Goal: Task Accomplishment & Management: Use online tool/utility

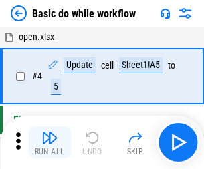
click at [49, 142] on img "button" at bounding box center [49, 138] width 16 height 16
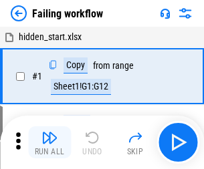
click at [49, 142] on img "button" at bounding box center [49, 138] width 16 height 16
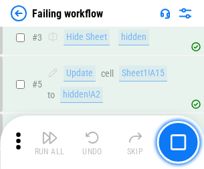
scroll to position [284, 0]
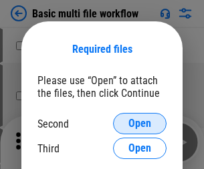
click at [140, 124] on span "Open" at bounding box center [139, 123] width 23 height 11
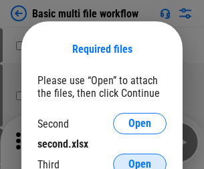
click at [140, 159] on span "Open" at bounding box center [139, 164] width 23 height 11
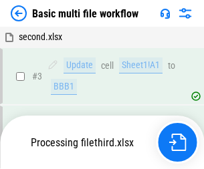
scroll to position [296, 0]
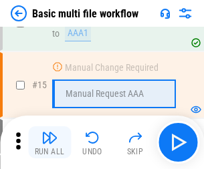
click at [49, 142] on img "button" at bounding box center [49, 138] width 16 height 16
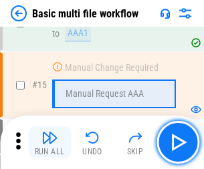
scroll to position [890, 0]
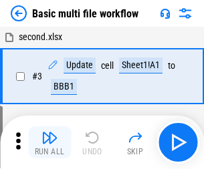
click at [49, 142] on img "button" at bounding box center [49, 138] width 16 height 16
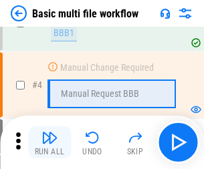
click at [49, 142] on img "button" at bounding box center [49, 138] width 16 height 16
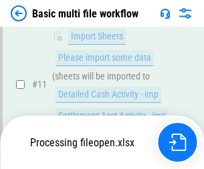
scroll to position [627, 0]
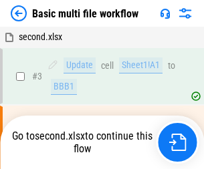
scroll to position [54, 0]
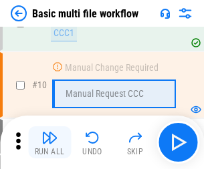
click at [49, 142] on img "button" at bounding box center [49, 138] width 16 height 16
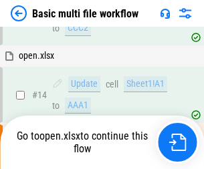
scroll to position [700, 0]
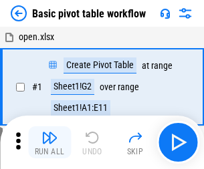
click at [49, 142] on img "button" at bounding box center [49, 138] width 16 height 16
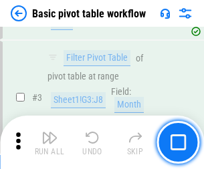
scroll to position [320, 0]
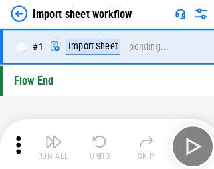
click at [49, 142] on img "button" at bounding box center [52, 138] width 16 height 16
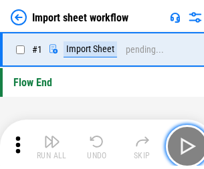
scroll to position [5, 0]
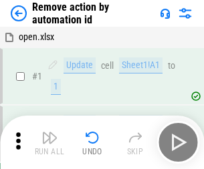
scroll to position [49, 0]
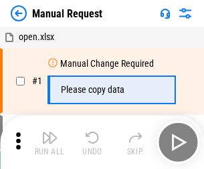
click at [49, 142] on img "button" at bounding box center [49, 138] width 16 height 16
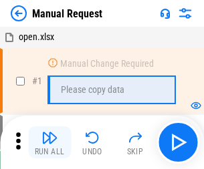
click at [49, 142] on img "button" at bounding box center [49, 138] width 16 height 16
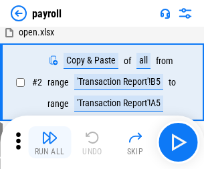
click at [49, 142] on img "button" at bounding box center [49, 138] width 16 height 16
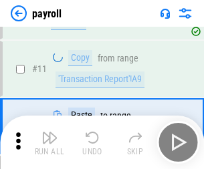
scroll to position [97, 0]
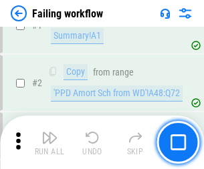
scroll to position [216, 0]
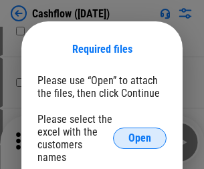
click at [140, 133] on span "Open" at bounding box center [139, 138] width 23 height 11
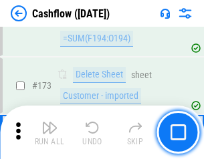
scroll to position [1416, 0]
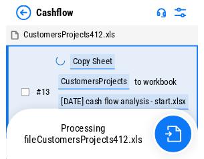
scroll to position [15, 0]
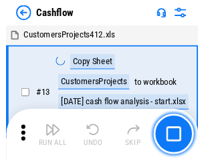
scroll to position [15, 0]
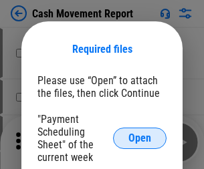
click at [140, 138] on span "Open" at bounding box center [139, 138] width 23 height 11
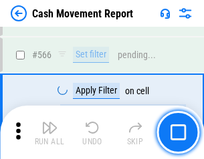
scroll to position [6131, 0]
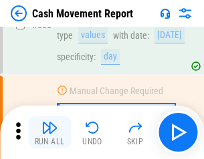
click at [49, 132] on img "button" at bounding box center [49, 128] width 16 height 16
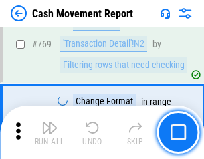
scroll to position [7434, 0]
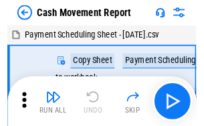
scroll to position [24, 0]
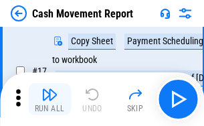
click at [49, 99] on img "button" at bounding box center [49, 94] width 16 height 16
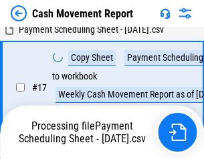
scroll to position [210, 0]
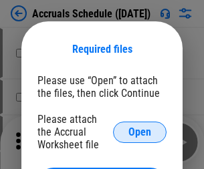
click at [140, 132] on span "Open" at bounding box center [139, 132] width 23 height 11
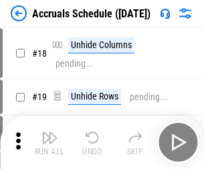
scroll to position [128, 0]
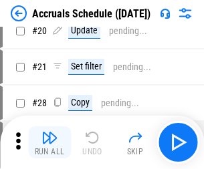
click at [49, 142] on img "button" at bounding box center [49, 138] width 16 height 16
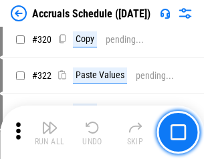
scroll to position [2488, 0]
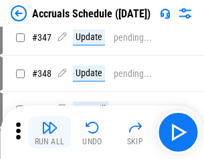
click at [49, 132] on img "button" at bounding box center [49, 128] width 16 height 16
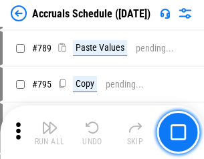
scroll to position [5620, 0]
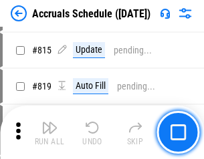
click at [49, 132] on img "button" at bounding box center [49, 128] width 16 height 16
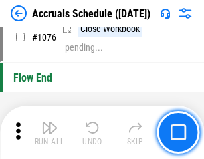
scroll to position [8012, 0]
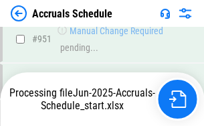
scroll to position [7214, 0]
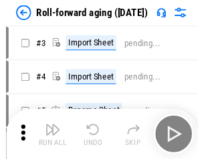
scroll to position [2, 0]
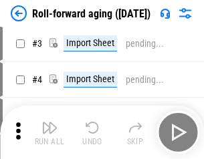
click at [49, 132] on img "button" at bounding box center [49, 128] width 16 height 16
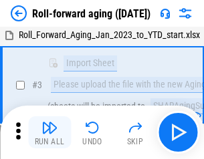
click at [49, 132] on img "button" at bounding box center [49, 128] width 16 height 16
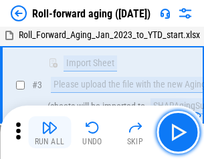
scroll to position [86, 0]
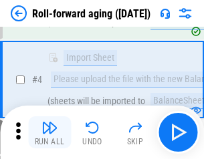
click at [49, 132] on img "button" at bounding box center [49, 128] width 16 height 16
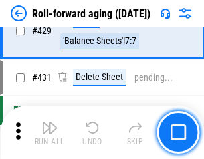
scroll to position [4639, 0]
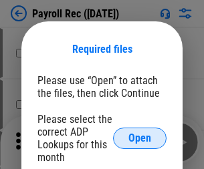
click at [140, 138] on span "Open" at bounding box center [139, 138] width 23 height 11
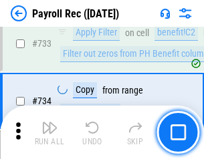
scroll to position [7804, 0]
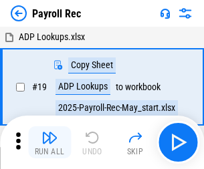
click at [49, 142] on img "button" at bounding box center [49, 138] width 16 height 16
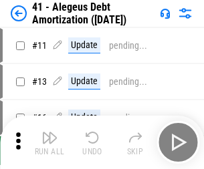
click at [49, 142] on img "button" at bounding box center [49, 138] width 16 height 16
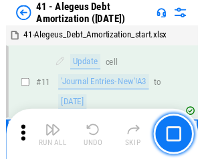
scroll to position [165, 0]
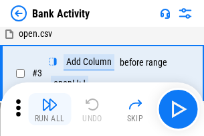
click at [49, 109] on img "button" at bounding box center [49, 104] width 16 height 16
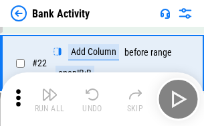
scroll to position [359, 0]
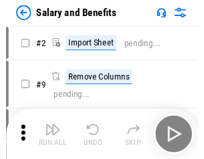
scroll to position [18, 0]
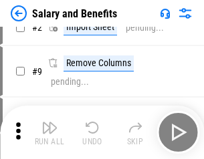
click at [49, 132] on img "button" at bounding box center [49, 128] width 16 height 16
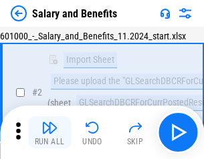
click at [49, 132] on img "button" at bounding box center [49, 128] width 16 height 16
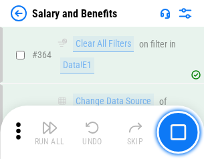
scroll to position [6300, 0]
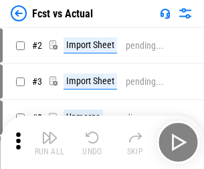
click at [49, 132] on img "button" at bounding box center [49, 138] width 16 height 16
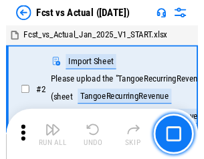
scroll to position [17, 0]
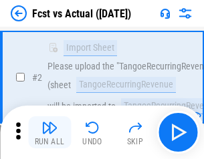
click at [49, 132] on img "button" at bounding box center [49, 128] width 16 height 16
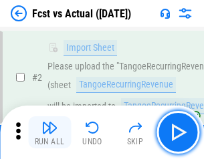
scroll to position [125, 0]
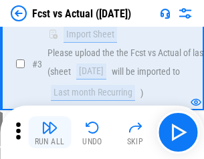
click at [49, 132] on img "button" at bounding box center [49, 128] width 16 height 16
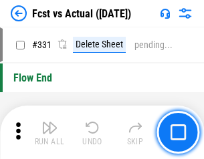
scroll to position [6404, 0]
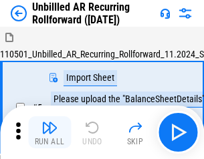
click at [49, 132] on img "button" at bounding box center [49, 128] width 16 height 16
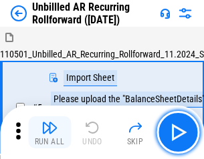
scroll to position [29, 0]
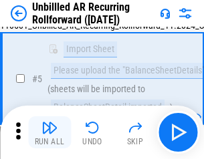
click at [49, 132] on img "button" at bounding box center [49, 128] width 16 height 16
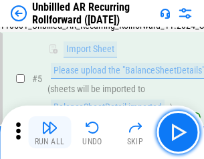
scroll to position [126, 0]
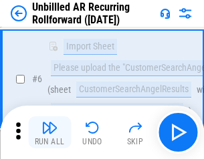
click at [49, 132] on img "button" at bounding box center [49, 128] width 16 height 16
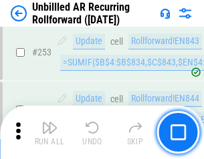
scroll to position [4544, 0]
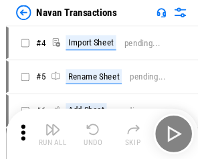
scroll to position [21, 0]
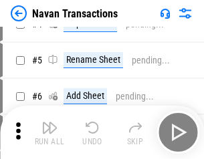
click at [49, 132] on img "button" at bounding box center [49, 128] width 16 height 16
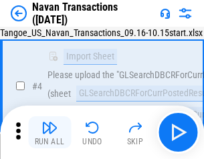
click at [49, 132] on img "button" at bounding box center [49, 128] width 16 height 16
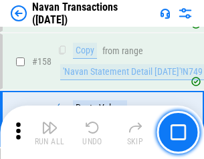
scroll to position [4337, 0]
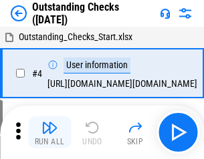
click at [49, 132] on img "button" at bounding box center [49, 128] width 16 height 16
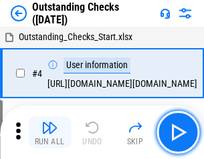
scroll to position [56, 0]
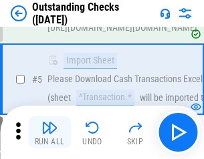
click at [49, 132] on img "button" at bounding box center [49, 128] width 16 height 16
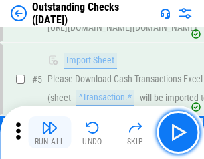
scroll to position [140, 0]
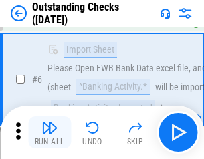
click at [49, 132] on img "button" at bounding box center [49, 128] width 16 height 16
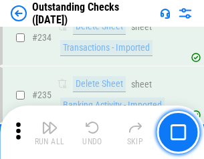
scroll to position [4062, 0]
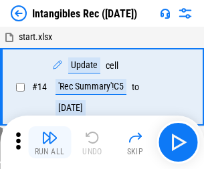
click at [49, 142] on img "button" at bounding box center [49, 138] width 16 height 16
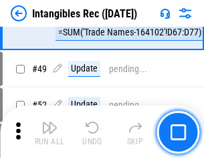
scroll to position [521, 0]
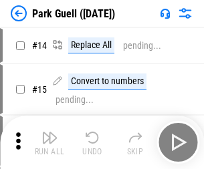
click at [49, 132] on img "button" at bounding box center [49, 138] width 16 height 16
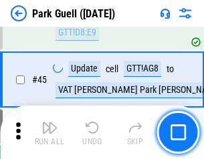
scroll to position [1673, 0]
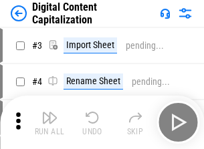
click at [49, 112] on img "button" at bounding box center [49, 118] width 16 height 16
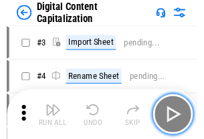
scroll to position [39, 0]
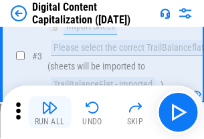
click at [49, 112] on img "button" at bounding box center [49, 108] width 16 height 16
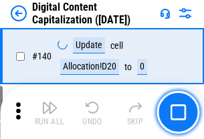
scroll to position [1419, 0]
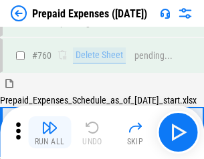
click at [49, 132] on img "button" at bounding box center [49, 128] width 16 height 16
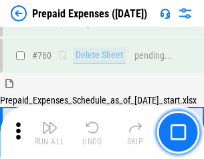
scroll to position [3708, 0]
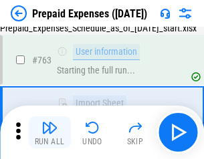
click at [49, 132] on img "button" at bounding box center [49, 128] width 16 height 16
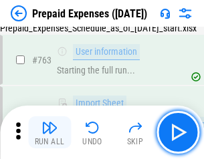
scroll to position [3787, 0]
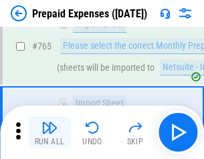
click at [49, 132] on img "button" at bounding box center [49, 128] width 16 height 16
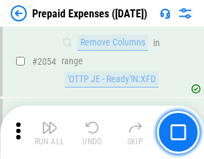
scroll to position [13984, 0]
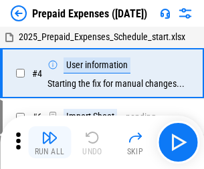
click at [49, 142] on img "button" at bounding box center [49, 138] width 16 height 16
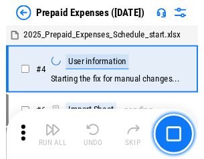
scroll to position [59, 0]
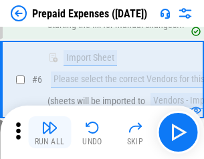
click at [49, 132] on img "button" at bounding box center [49, 128] width 16 height 16
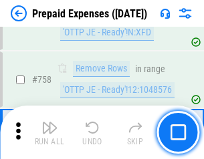
scroll to position [4767, 0]
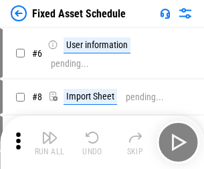
click at [49, 142] on img "button" at bounding box center [49, 138] width 16 height 16
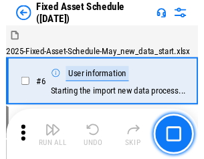
scroll to position [72, 0]
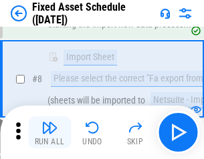
click at [49, 132] on img "button" at bounding box center [49, 128] width 16 height 16
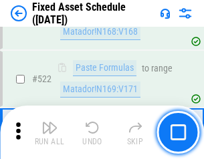
scroll to position [4650, 0]
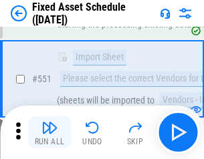
click at [49, 132] on img "button" at bounding box center [49, 128] width 16 height 16
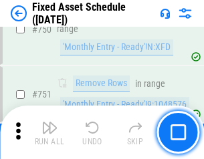
scroll to position [6522, 0]
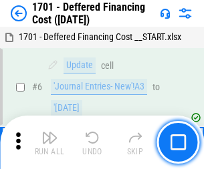
scroll to position [161, 0]
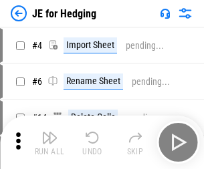
click at [49, 132] on img "button" at bounding box center [49, 138] width 16 height 16
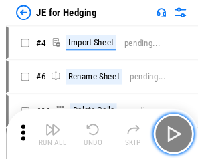
scroll to position [2, 0]
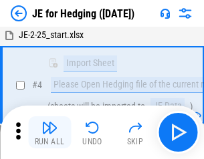
click at [49, 132] on img "button" at bounding box center [49, 128] width 16 height 16
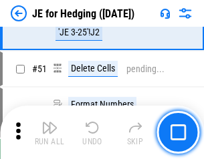
scroll to position [866, 0]
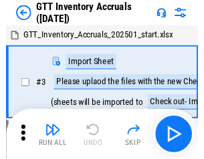
scroll to position [2, 0]
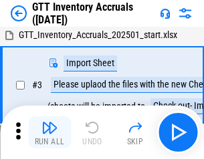
click at [49, 132] on img "button" at bounding box center [49, 128] width 16 height 16
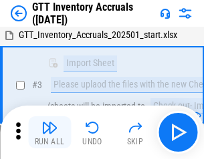
click at [49, 132] on img "button" at bounding box center [49, 128] width 16 height 16
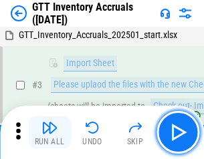
scroll to position [86, 0]
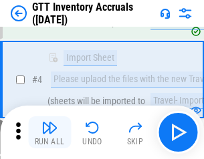
click at [49, 132] on img "button" at bounding box center [49, 128] width 16 height 16
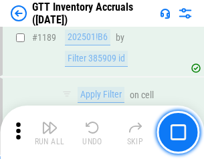
scroll to position [10924, 0]
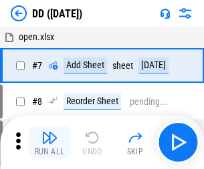
click at [49, 142] on img "button" at bounding box center [49, 138] width 16 height 16
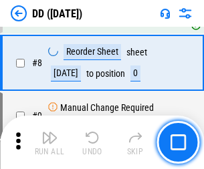
scroll to position [129, 0]
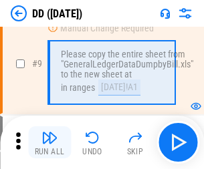
click at [49, 142] on img "button" at bounding box center [49, 138] width 16 height 16
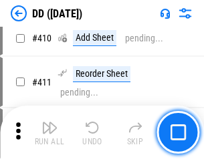
scroll to position [5985, 0]
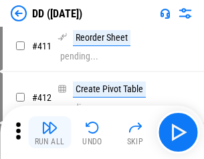
click at [49, 132] on img "button" at bounding box center [49, 128] width 16 height 16
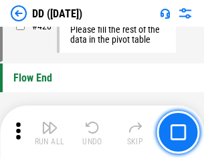
scroll to position [6403, 0]
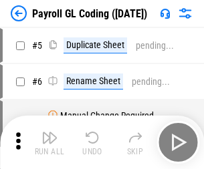
click at [49, 142] on img "button" at bounding box center [49, 138] width 16 height 16
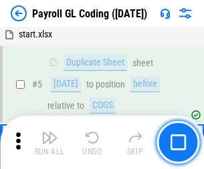
scroll to position [161, 0]
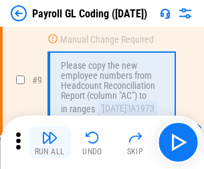
click at [49, 142] on img "button" at bounding box center [49, 138] width 16 height 16
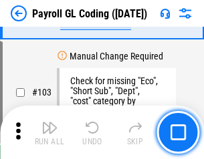
scroll to position [3139, 0]
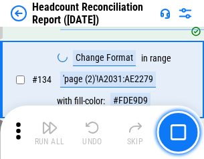
scroll to position [1608, 0]
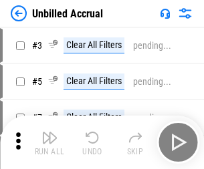
click at [49, 142] on img "button" at bounding box center [49, 138] width 16 height 16
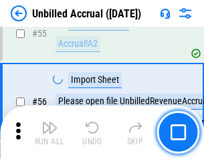
scroll to position [1397, 0]
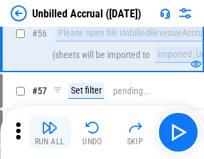
click at [49, 132] on img "button" at bounding box center [49, 128] width 16 height 16
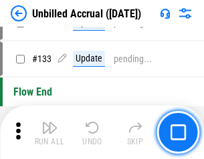
scroll to position [3985, 0]
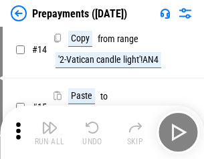
scroll to position [84, 0]
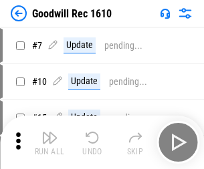
click at [49, 142] on img "button" at bounding box center [49, 138] width 16 height 16
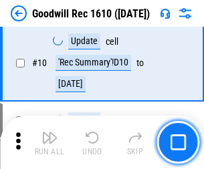
scroll to position [229, 0]
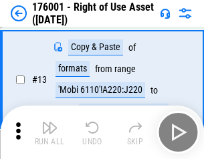
scroll to position [86, 0]
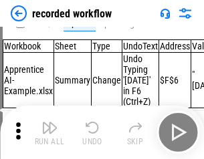
click at [49, 132] on img "button" at bounding box center [49, 128] width 16 height 16
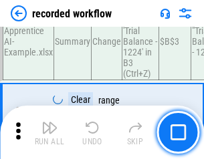
scroll to position [4181, 0]
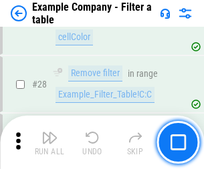
scroll to position [1224, 0]
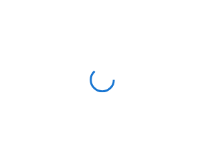
scroll to position [21, 0]
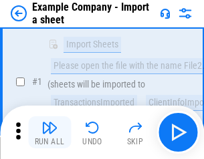
click at [49, 132] on img "button" at bounding box center [49, 128] width 16 height 16
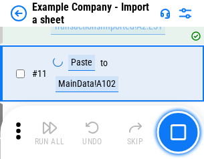
scroll to position [296, 0]
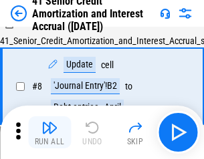
click at [49, 132] on img "button" at bounding box center [49, 128] width 16 height 16
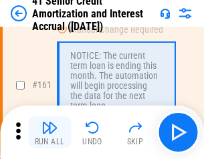
click at [49, 132] on img "button" at bounding box center [49, 128] width 16 height 16
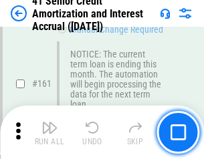
scroll to position [1431, 0]
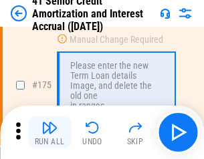
click at [49, 132] on img "button" at bounding box center [49, 128] width 16 height 16
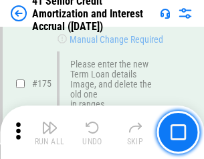
scroll to position [1567, 0]
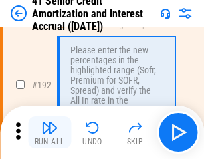
click at [49, 132] on img "button" at bounding box center [49, 128] width 16 height 16
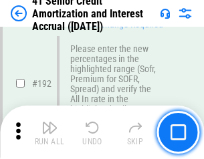
scroll to position [1707, 0]
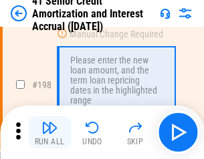
click at [49, 132] on img "button" at bounding box center [49, 128] width 16 height 16
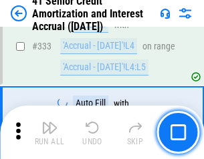
scroll to position [3417, 0]
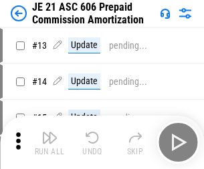
click at [49, 132] on img "button" at bounding box center [49, 138] width 16 height 16
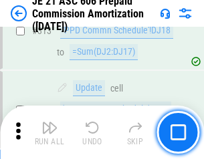
scroll to position [2498, 0]
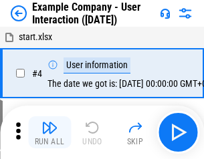
click at [49, 132] on img "button" at bounding box center [49, 128] width 16 height 16
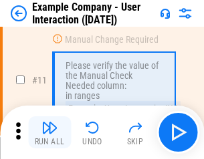
click at [49, 132] on img "button" at bounding box center [49, 128] width 16 height 16
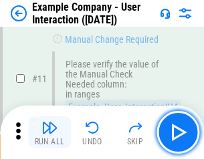
scroll to position [290, 0]
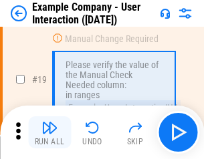
click at [49, 132] on img "button" at bounding box center [49, 128] width 16 height 16
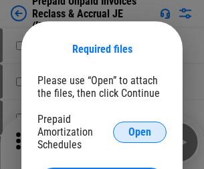
click at [140, 132] on span "Open" at bounding box center [139, 132] width 23 height 11
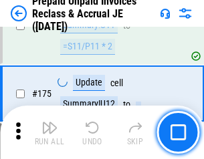
scroll to position [1806, 0]
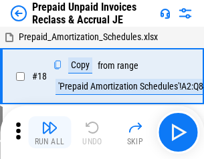
click at [49, 132] on img "button" at bounding box center [49, 128] width 16 height 16
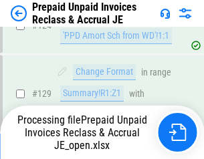
scroll to position [970, 0]
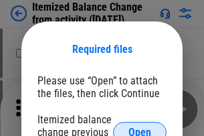
click at [140, 127] on span "Open" at bounding box center [139, 132] width 23 height 11
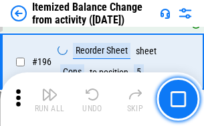
scroll to position [2575, 0]
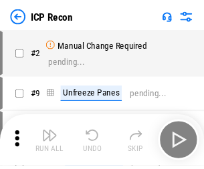
scroll to position [6, 0]
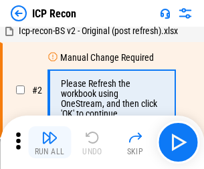
click at [49, 142] on img "button" at bounding box center [49, 138] width 16 height 16
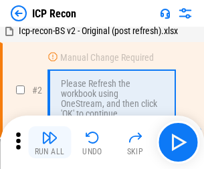
click at [49, 142] on img "button" at bounding box center [49, 138] width 16 height 16
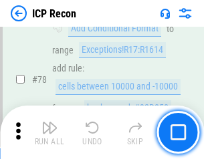
scroll to position [1311, 0]
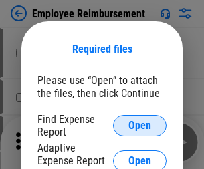
click at [140, 126] on span "Open" at bounding box center [139, 125] width 23 height 11
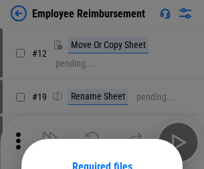
scroll to position [118, 0]
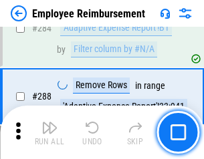
scroll to position [3636, 0]
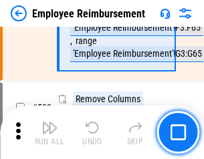
click at [49, 132] on img "button" at bounding box center [49, 128] width 16 height 16
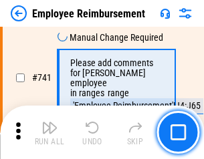
scroll to position [9386, 0]
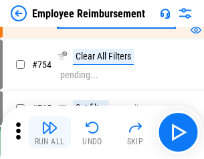
click at [49, 132] on img "button" at bounding box center [49, 128] width 16 height 16
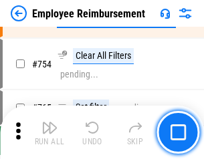
click at [49, 132] on img "button" at bounding box center [49, 128] width 16 height 16
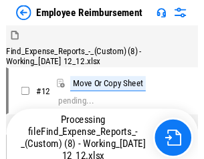
scroll to position [45, 0]
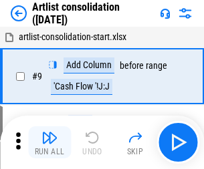
click at [49, 142] on img "button" at bounding box center [49, 138] width 16 height 16
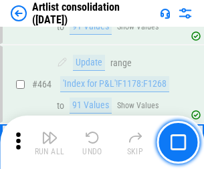
scroll to position [5858, 0]
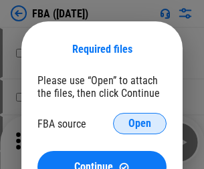
click at [140, 124] on span "Open" at bounding box center [139, 123] width 23 height 11
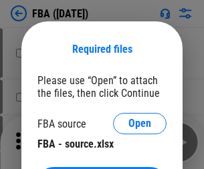
scroll to position [30, 0]
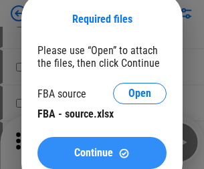
click at [102, 153] on span "Continue" at bounding box center [93, 153] width 39 height 11
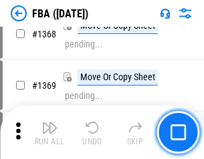
scroll to position [14367, 0]
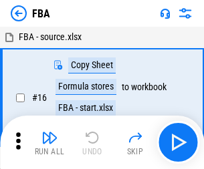
scroll to position [13, 0]
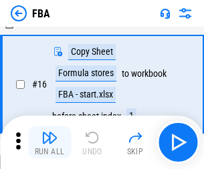
click at [49, 142] on img "button" at bounding box center [49, 138] width 16 height 16
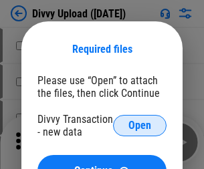
click at [140, 126] on span "Open" at bounding box center [139, 125] width 23 height 11
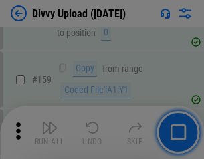
scroll to position [1385, 0]
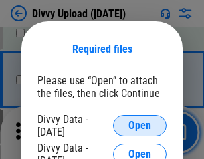
click at [140, 126] on span "Open" at bounding box center [139, 125] width 23 height 11
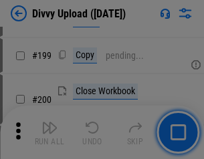
scroll to position [1945, 0]
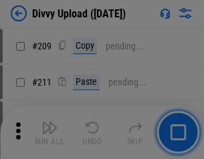
scroll to position [2272, 0]
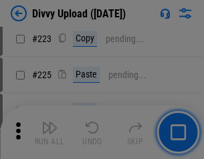
scroll to position [2670, 0]
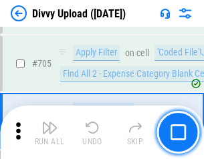
scroll to position [9151, 0]
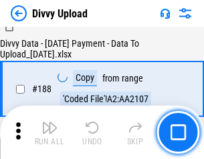
scroll to position [1575, 0]
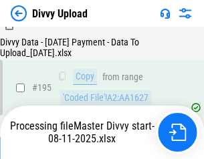
scroll to position [1870, 0]
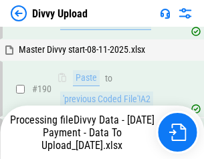
scroll to position [1792, 0]
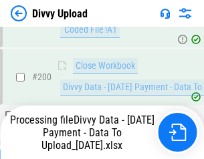
scroll to position [2098, 0]
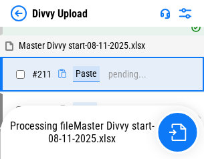
scroll to position [2528, 0]
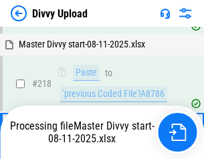
scroll to position [2823, 0]
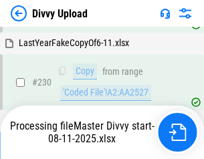
scroll to position [3320, 0]
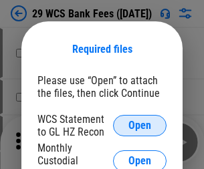
click at [140, 126] on span "Open" at bounding box center [139, 125] width 23 height 11
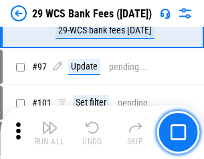
scroll to position [1304, 0]
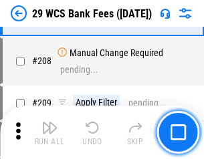
click at [49, 132] on img "button" at bounding box center [49, 128] width 16 height 16
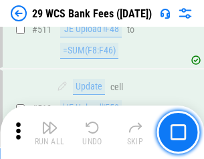
scroll to position [6731, 0]
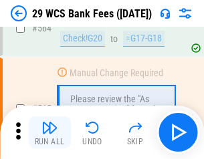
click at [49, 132] on img "button" at bounding box center [49, 128] width 16 height 16
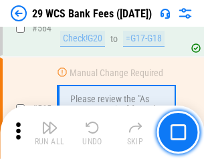
scroll to position [7235, 0]
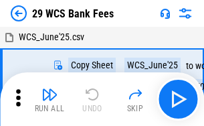
scroll to position [24, 0]
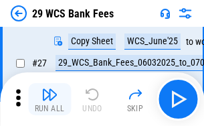
click at [49, 99] on img "button" at bounding box center [49, 94] width 16 height 16
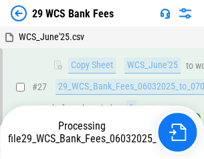
scroll to position [267, 0]
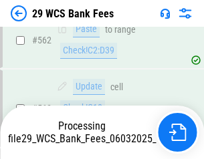
scroll to position [7220, 0]
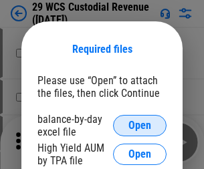
click at [140, 126] on span "Open" at bounding box center [139, 125] width 23 height 11
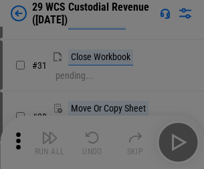
scroll to position [287, 0]
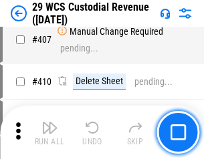
scroll to position [6196, 0]
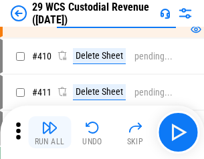
click at [49, 132] on img "button" at bounding box center [49, 128] width 16 height 16
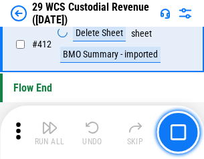
scroll to position [6389, 0]
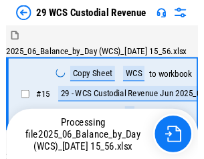
scroll to position [32, 0]
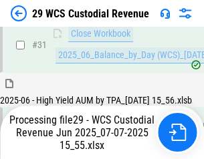
scroll to position [687, 0]
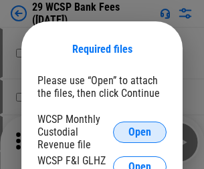
click at [140, 132] on span "Open" at bounding box center [139, 132] width 23 height 11
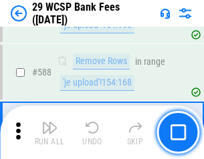
scroll to position [5266, 0]
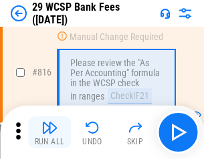
click at [49, 132] on img "button" at bounding box center [49, 128] width 16 height 16
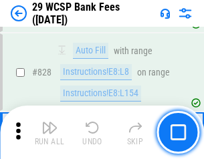
scroll to position [8320, 0]
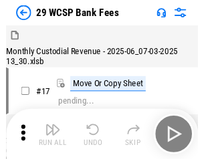
scroll to position [32, 0]
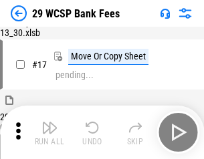
click at [49, 132] on img "button" at bounding box center [49, 128] width 16 height 16
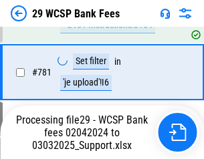
scroll to position [7907, 0]
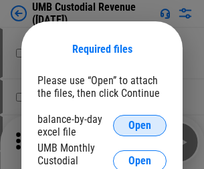
click at [140, 126] on span "Open" at bounding box center [139, 125] width 23 height 11
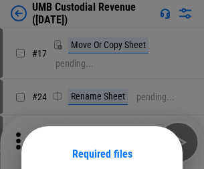
scroll to position [105, 0]
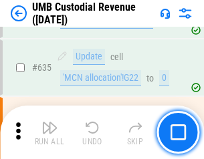
scroll to position [7001, 0]
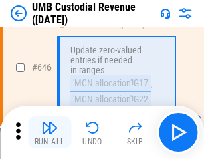
click at [49, 132] on img "button" at bounding box center [49, 128] width 16 height 16
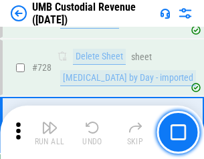
scroll to position [8252, 0]
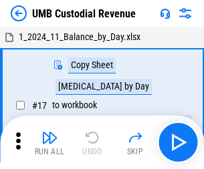
scroll to position [10, 0]
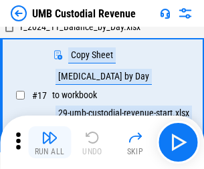
click at [49, 142] on img "button" at bounding box center [49, 138] width 16 height 16
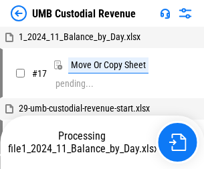
scroll to position [10, 0]
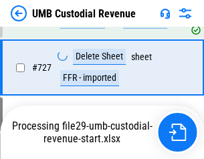
scroll to position [8222, 0]
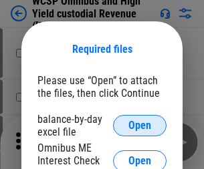
click at [140, 126] on span "Open" at bounding box center [139, 125] width 23 height 11
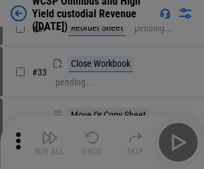
scroll to position [306, 0]
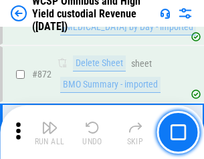
scroll to position [11322, 0]
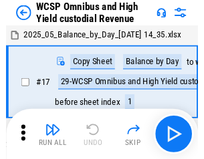
scroll to position [7, 0]
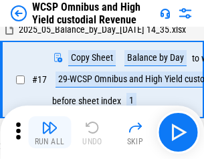
click at [49, 132] on img "button" at bounding box center [49, 128] width 16 height 16
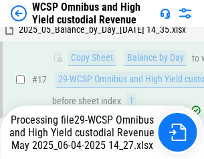
scroll to position [278, 0]
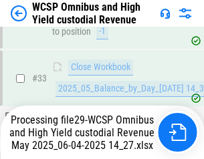
scroll to position [662, 0]
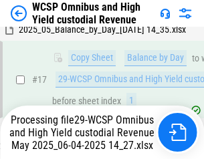
scroll to position [278, 0]
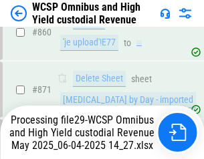
scroll to position [11291, 0]
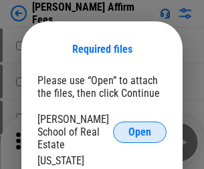
click at [140, 127] on span "Open" at bounding box center [139, 132] width 23 height 11
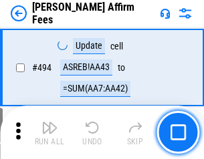
scroll to position [3638, 0]
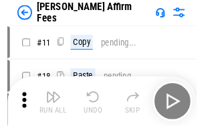
scroll to position [13, 0]
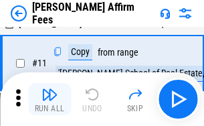
click at [49, 99] on img "button" at bounding box center [49, 94] width 16 height 16
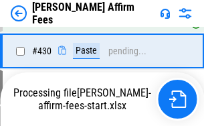
scroll to position [3036, 0]
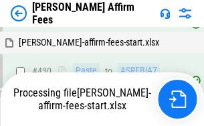
scroll to position [3508, 0]
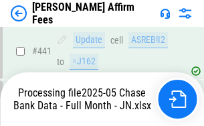
scroll to position [3508, 0]
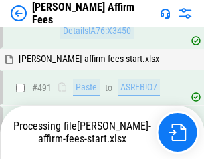
scroll to position [3638, 0]
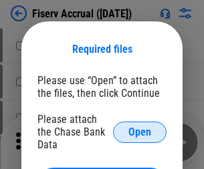
click at [140, 127] on span "Open" at bounding box center [139, 132] width 23 height 11
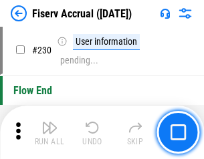
scroll to position [4239, 0]
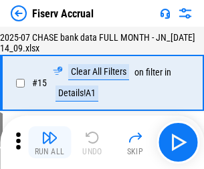
click at [49, 142] on img "button" at bounding box center [49, 138] width 16 height 16
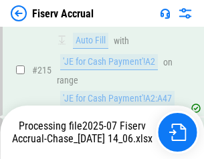
scroll to position [4143, 0]
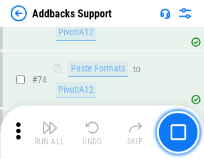
scroll to position [974, 0]
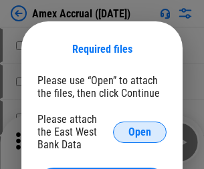
click at [140, 132] on span "Open" at bounding box center [139, 132] width 23 height 11
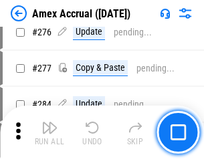
scroll to position [3482, 0]
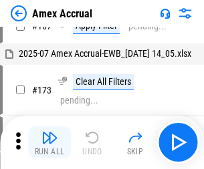
click at [49, 142] on img "button" at bounding box center [49, 138] width 16 height 16
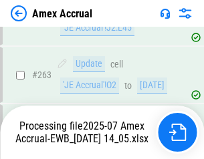
scroll to position [3742, 0]
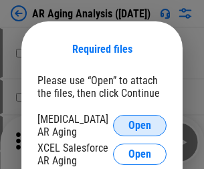
click at [140, 124] on span "Open" at bounding box center [139, 125] width 23 height 11
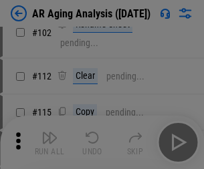
scroll to position [184, 0]
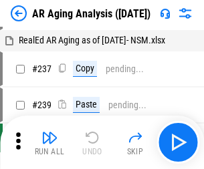
scroll to position [13, 0]
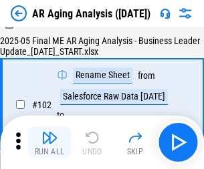
click at [49, 142] on img "button" at bounding box center [49, 138] width 16 height 16
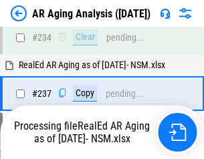
scroll to position [2074, 0]
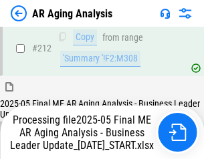
scroll to position [2058, 0]
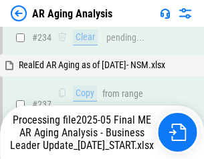
scroll to position [2114, 0]
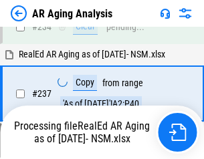
scroll to position [2114, 0]
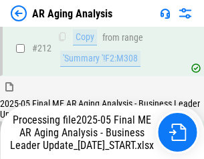
scroll to position [2058, 0]
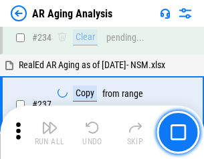
scroll to position [2058, 0]
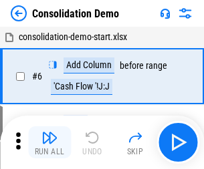
click at [49, 142] on img "button" at bounding box center [49, 138] width 16 height 16
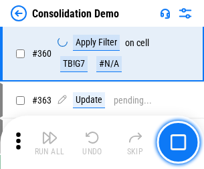
scroll to position [4484, 0]
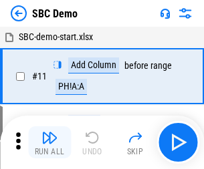
click at [49, 142] on img "button" at bounding box center [49, 138] width 16 height 16
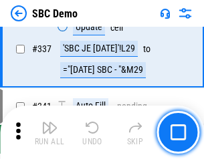
scroll to position [3519, 0]
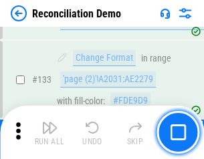
scroll to position [1589, 0]
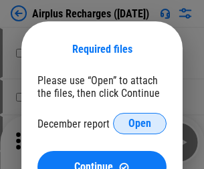
click at [140, 124] on span "Open" at bounding box center [139, 123] width 23 height 11
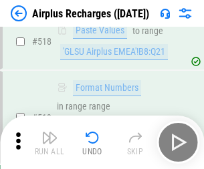
scroll to position [5757, 0]
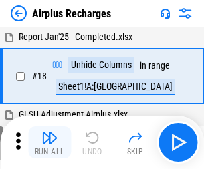
click at [49, 142] on img "button" at bounding box center [49, 138] width 16 height 16
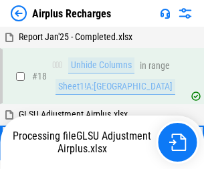
scroll to position [59, 0]
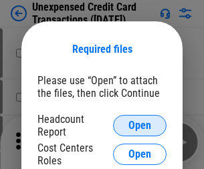
click at [140, 126] on span "Open" at bounding box center [139, 125] width 23 height 11
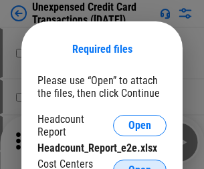
click at [140, 165] on span "Open" at bounding box center [139, 170] width 23 height 11
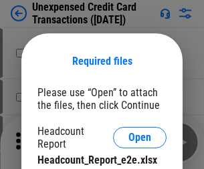
scroll to position [12, 0]
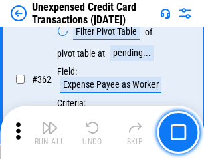
scroll to position [3440, 0]
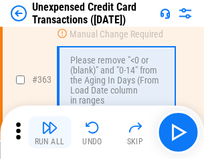
click at [49, 132] on img "button" at bounding box center [49, 128] width 16 height 16
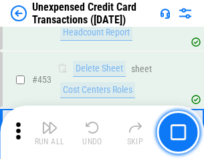
scroll to position [4563, 0]
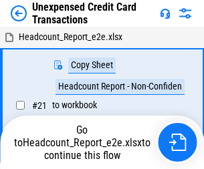
scroll to position [21, 0]
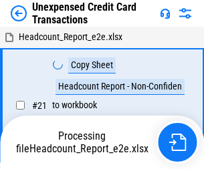
scroll to position [21, 0]
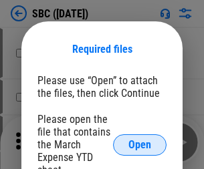
click at [140, 144] on span "Open" at bounding box center [139, 145] width 23 height 11
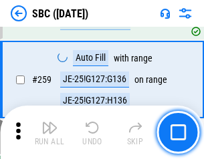
scroll to position [2614, 0]
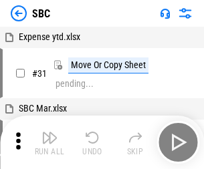
scroll to position [13, 0]
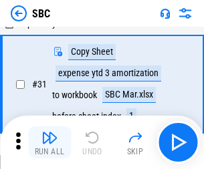
click at [49, 142] on img "button" at bounding box center [49, 138] width 16 height 16
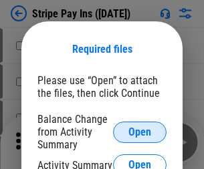
click at [140, 132] on span "Open" at bounding box center [139, 132] width 23 height 11
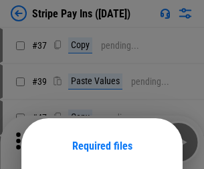
scroll to position [97, 0]
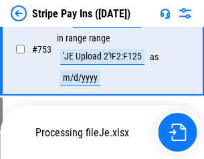
scroll to position [6935, 0]
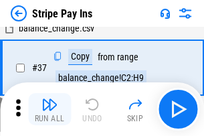
click at [49, 109] on img "button" at bounding box center [49, 104] width 16 height 16
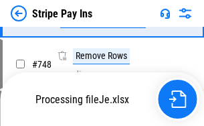
scroll to position [6906, 0]
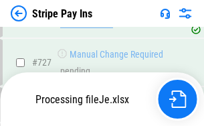
scroll to position [6906, 0]
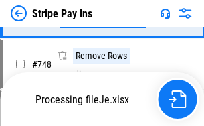
scroll to position [6906, 0]
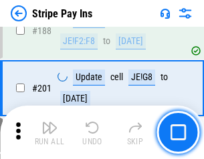
scroll to position [1905, 0]
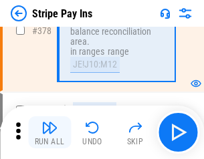
click at [49, 132] on img "button" at bounding box center [49, 128] width 16 height 16
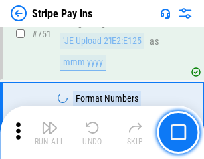
scroll to position [6889, 0]
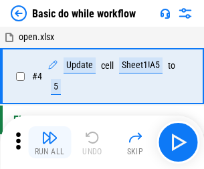
click at [49, 142] on img "button" at bounding box center [49, 138] width 16 height 16
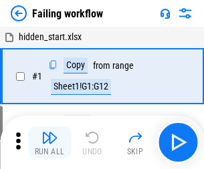
click at [49, 142] on img "button" at bounding box center [49, 138] width 16 height 16
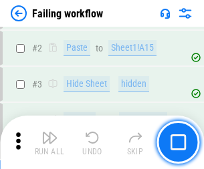
scroll to position [284, 0]
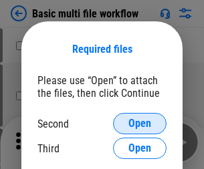
click at [140, 124] on span "Open" at bounding box center [139, 123] width 23 height 11
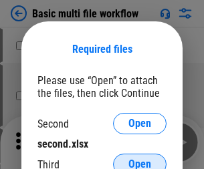
click at [140, 159] on span "Open" at bounding box center [139, 164] width 23 height 11
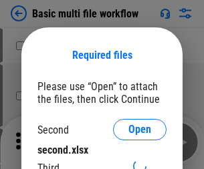
scroll to position [6, 0]
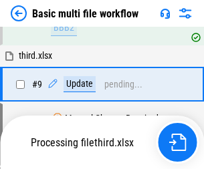
scroll to position [466, 0]
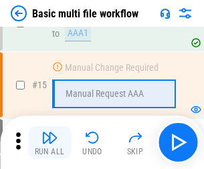
click at [49, 142] on img "button" at bounding box center [49, 138] width 16 height 16
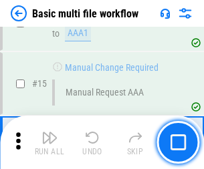
scroll to position [890, 0]
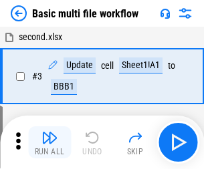
click at [49, 142] on img "button" at bounding box center [49, 138] width 16 height 16
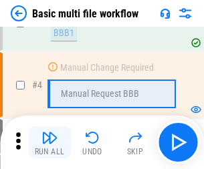
click at [49, 142] on img "button" at bounding box center [49, 138] width 16 height 16
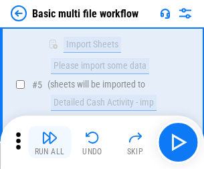
click at [49, 142] on img "button" at bounding box center [49, 138] width 16 height 16
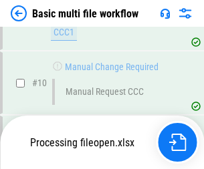
scroll to position [627, 0]
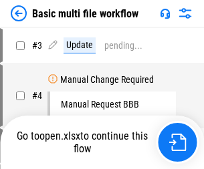
scroll to position [54, 0]
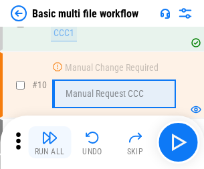
click at [49, 142] on img "button" at bounding box center [49, 138] width 16 height 16
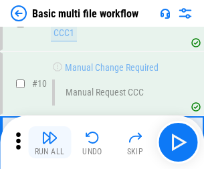
click at [49, 142] on img "button" at bounding box center [49, 138] width 16 height 16
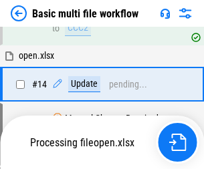
scroll to position [700, 0]
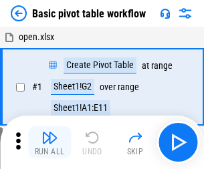
click at [49, 142] on img "button" at bounding box center [49, 138] width 16 height 16
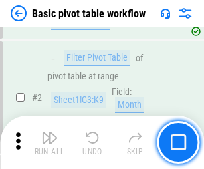
scroll to position [320, 0]
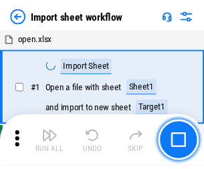
scroll to position [5, 0]
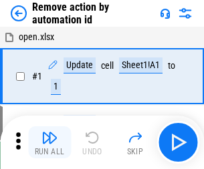
click at [49, 142] on img "button" at bounding box center [49, 138] width 16 height 16
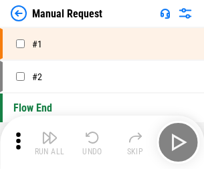
click at [49, 142] on img "button" at bounding box center [49, 138] width 16 height 16
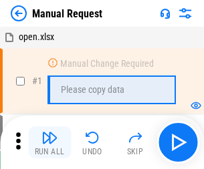
click at [49, 142] on img "button" at bounding box center [49, 138] width 16 height 16
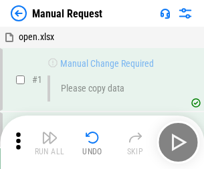
scroll to position [45, 0]
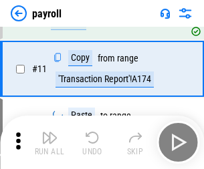
scroll to position [97, 0]
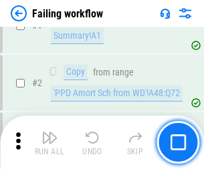
scroll to position [216, 0]
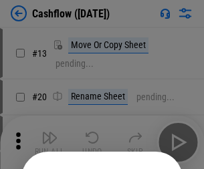
scroll to position [130, 0]
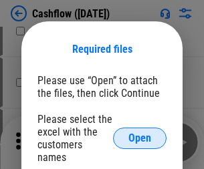
click at [140, 133] on span "Open" at bounding box center [139, 138] width 23 height 11
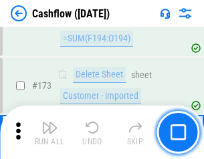
scroll to position [1416, 0]
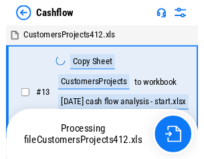
scroll to position [15, 0]
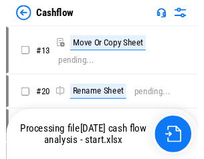
scroll to position [15, 0]
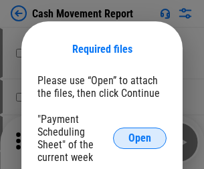
click at [140, 138] on span "Open" at bounding box center [139, 138] width 23 height 11
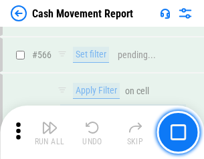
scroll to position [6131, 0]
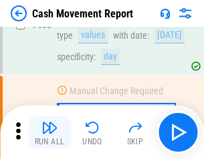
click at [49, 132] on img "button" at bounding box center [49, 128] width 16 height 16
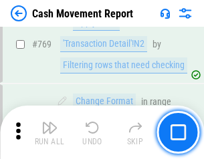
scroll to position [7434, 0]
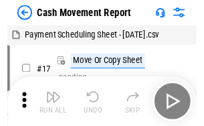
scroll to position [24, 0]
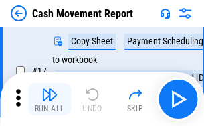
click at [49, 99] on img "button" at bounding box center [49, 94] width 16 height 16
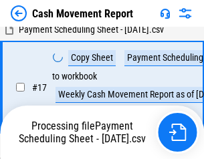
scroll to position [210, 0]
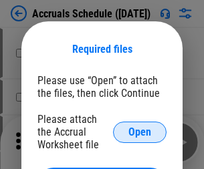
click at [140, 132] on span "Open" at bounding box center [139, 132] width 23 height 11
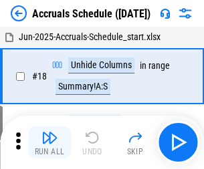
click at [49, 142] on img "button" at bounding box center [49, 138] width 16 height 16
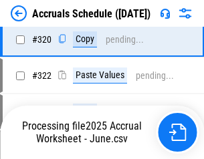
scroll to position [2488, 0]
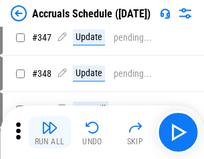
click at [49, 132] on img "button" at bounding box center [49, 128] width 16 height 16
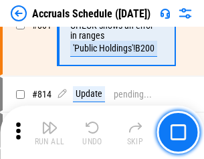
scroll to position [5903, 0]
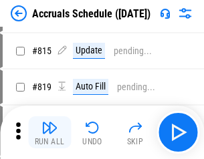
click at [49, 132] on img "button" at bounding box center [49, 128] width 16 height 16
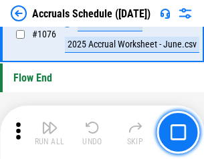
scroll to position [8012, 0]
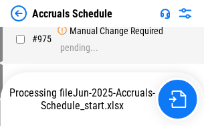
scroll to position [6673, 0]
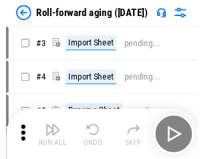
scroll to position [2, 0]
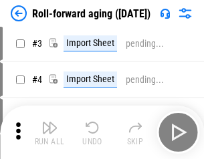
click at [49, 132] on img "button" at bounding box center [49, 128] width 16 height 16
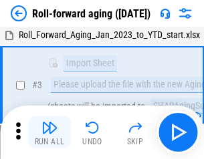
click at [49, 132] on img "button" at bounding box center [49, 128] width 16 height 16
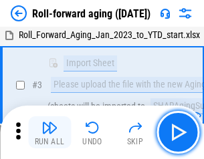
scroll to position [86, 0]
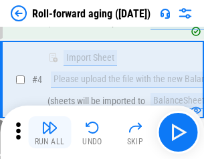
click at [49, 132] on img "button" at bounding box center [49, 128] width 16 height 16
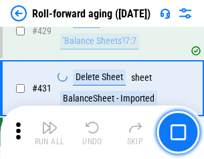
scroll to position [4639, 0]
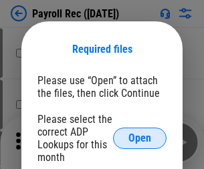
click at [140, 138] on span "Open" at bounding box center [139, 138] width 23 height 11
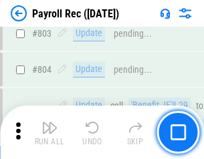
scroll to position [8499, 0]
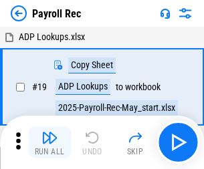
click at [49, 142] on img "button" at bounding box center [49, 138] width 16 height 16
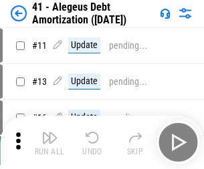
click at [49, 142] on img "button" at bounding box center [49, 138] width 16 height 16
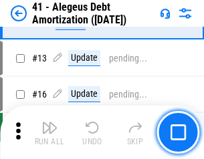
scroll to position [165, 0]
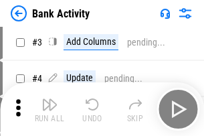
click at [49, 109] on img "button" at bounding box center [49, 104] width 16 height 16
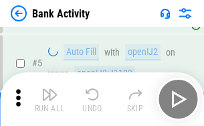
scroll to position [71, 0]
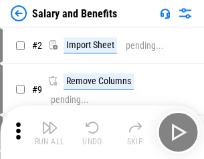
click at [49, 132] on img "button" at bounding box center [49, 128] width 16 height 16
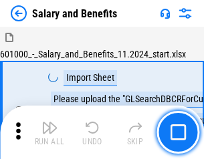
scroll to position [18, 0]
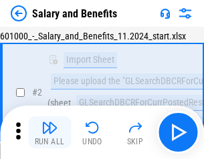
click at [49, 132] on img "button" at bounding box center [49, 128] width 16 height 16
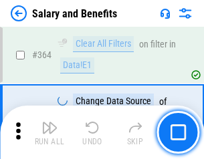
scroll to position [6300, 0]
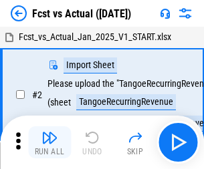
click at [49, 132] on img "button" at bounding box center [49, 138] width 16 height 16
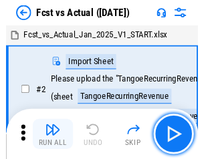
scroll to position [17, 0]
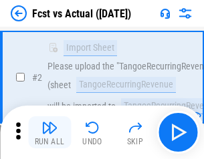
click at [49, 132] on img "button" at bounding box center [49, 128] width 16 height 16
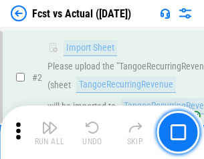
scroll to position [125, 0]
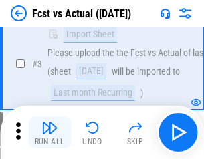
click at [49, 132] on img "button" at bounding box center [49, 128] width 16 height 16
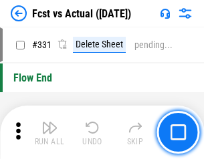
scroll to position [6404, 0]
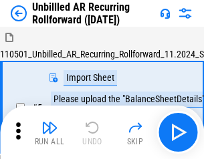
scroll to position [29, 0]
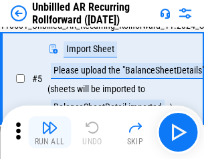
click at [49, 132] on img "button" at bounding box center [49, 128] width 16 height 16
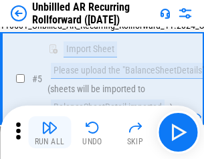
click at [49, 132] on img "button" at bounding box center [49, 128] width 16 height 16
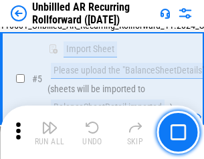
scroll to position [126, 0]
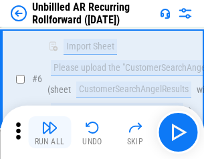
click at [49, 132] on img "button" at bounding box center [49, 128] width 16 height 16
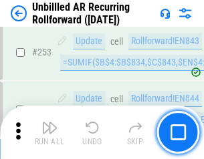
scroll to position [4544, 0]
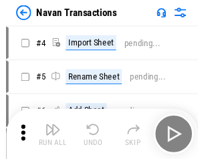
scroll to position [21, 0]
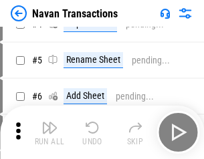
click at [49, 132] on img "button" at bounding box center [49, 128] width 16 height 16
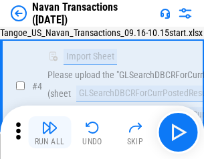
click at [49, 132] on img "button" at bounding box center [49, 128] width 16 height 16
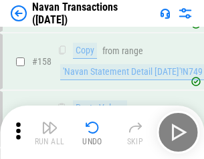
scroll to position [4337, 0]
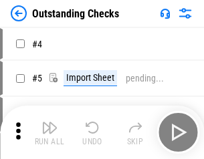
click at [49, 132] on img "button" at bounding box center [49, 128] width 16 height 16
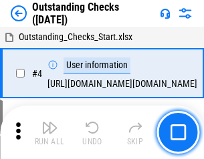
scroll to position [56, 0]
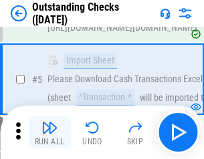
click at [49, 132] on img "button" at bounding box center [49, 128] width 16 height 16
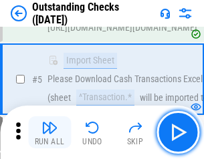
scroll to position [140, 0]
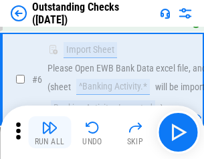
click at [49, 132] on img "button" at bounding box center [49, 128] width 16 height 16
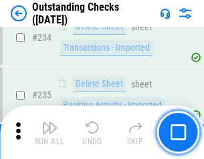
scroll to position [4062, 0]
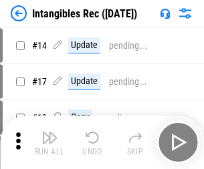
click at [49, 142] on img "button" at bounding box center [49, 138] width 16 height 16
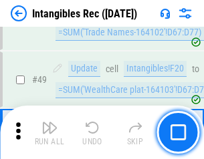
scroll to position [521, 0]
